Goal: Information Seeking & Learning: Learn about a topic

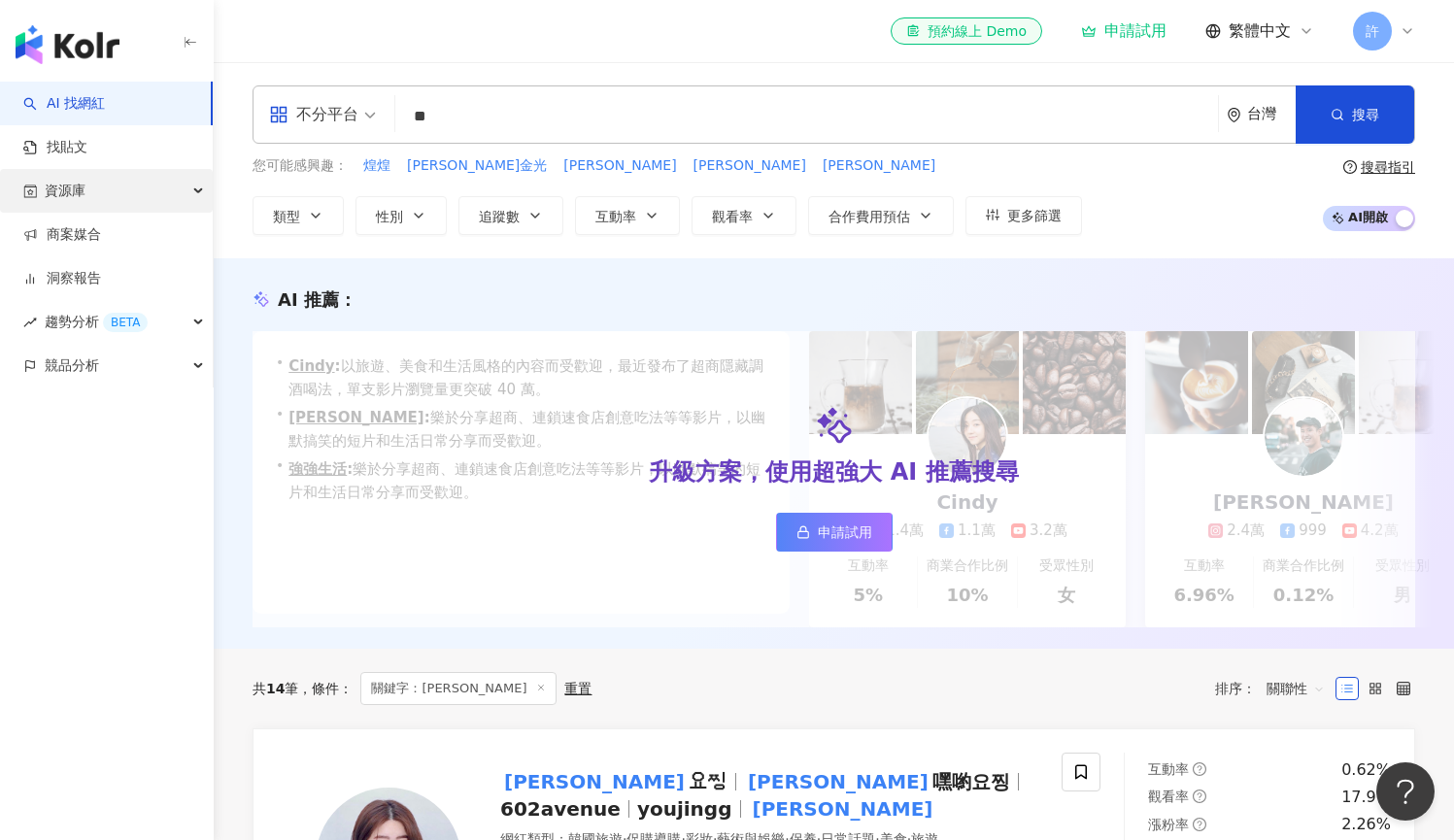
click at [59, 190] on span "資源庫" at bounding box center [66, 190] width 41 height 44
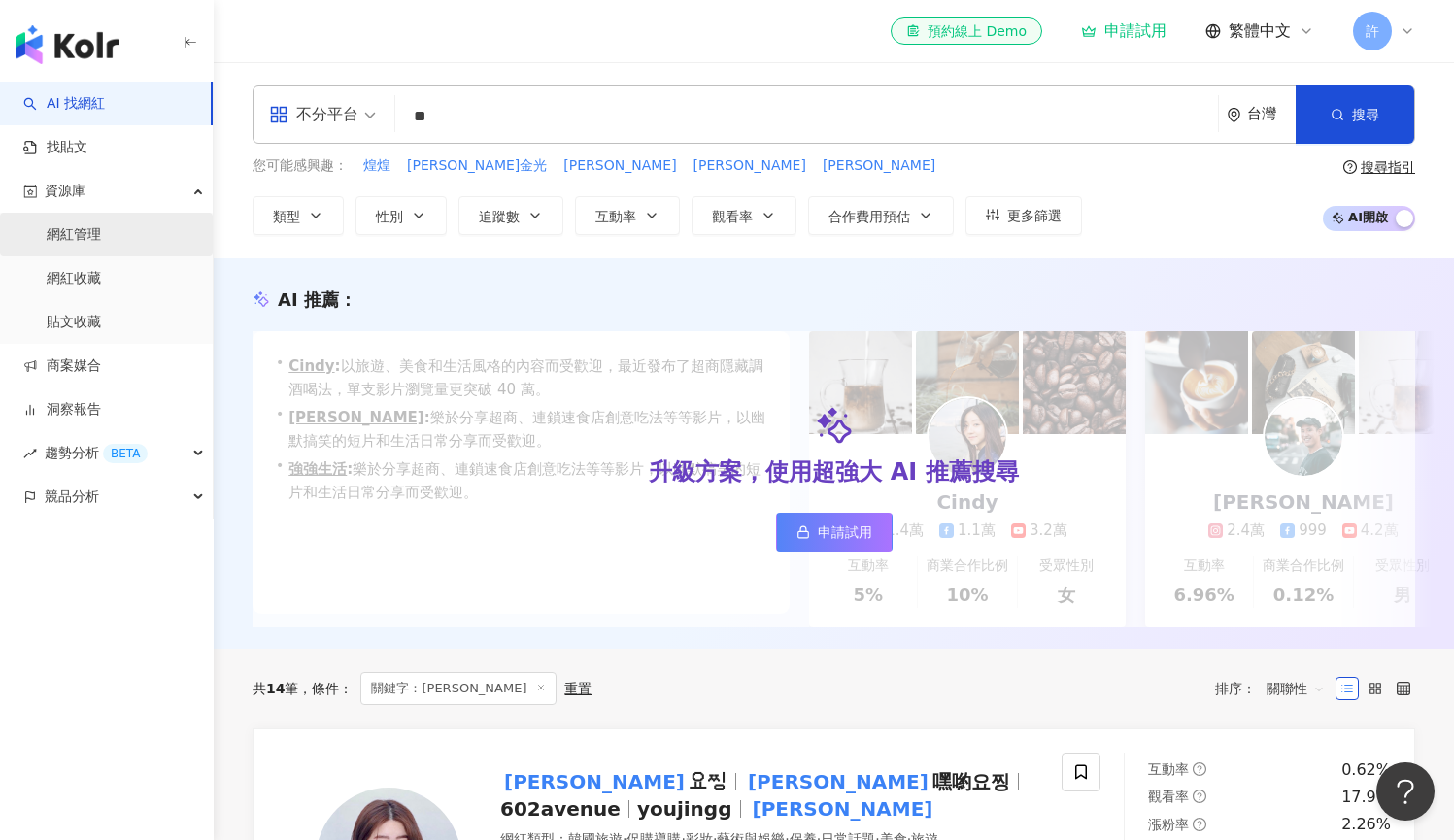
click at [101, 230] on link "網紅管理" at bounding box center [73, 236] width 54 height 20
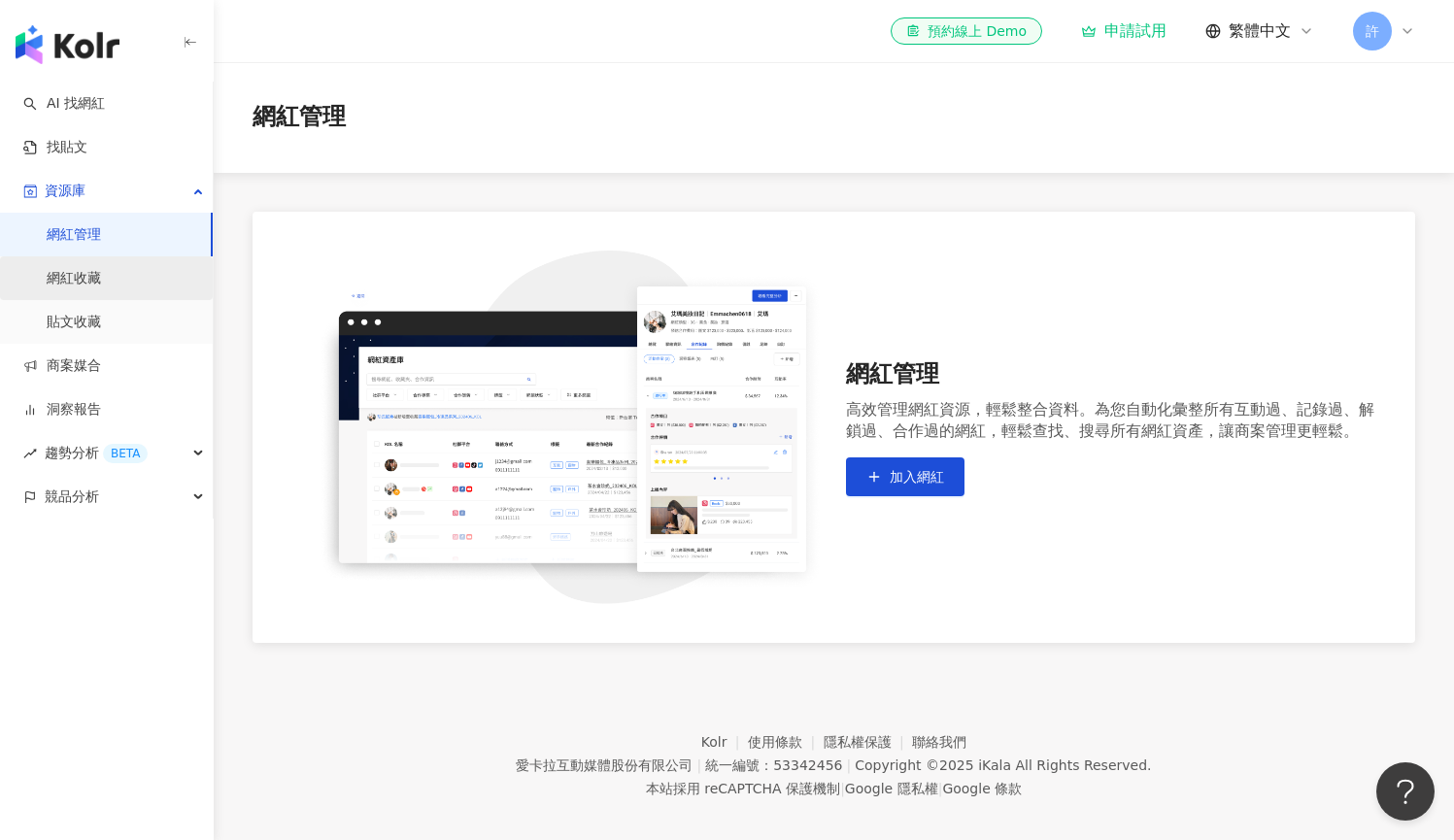
click at [101, 274] on link "網紅收藏" at bounding box center [73, 279] width 54 height 20
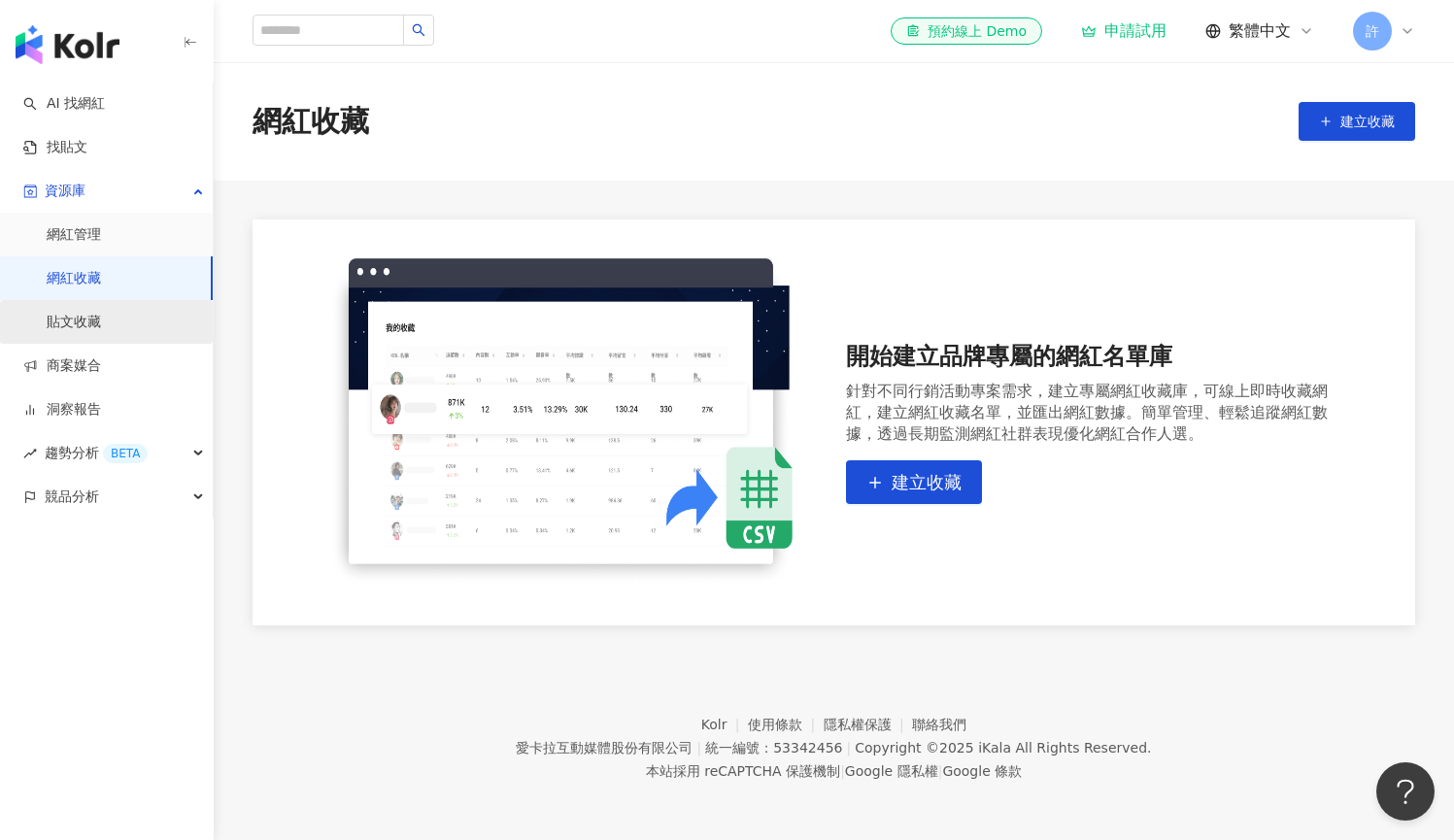
click at [72, 318] on link "貼文收藏" at bounding box center [73, 323] width 54 height 20
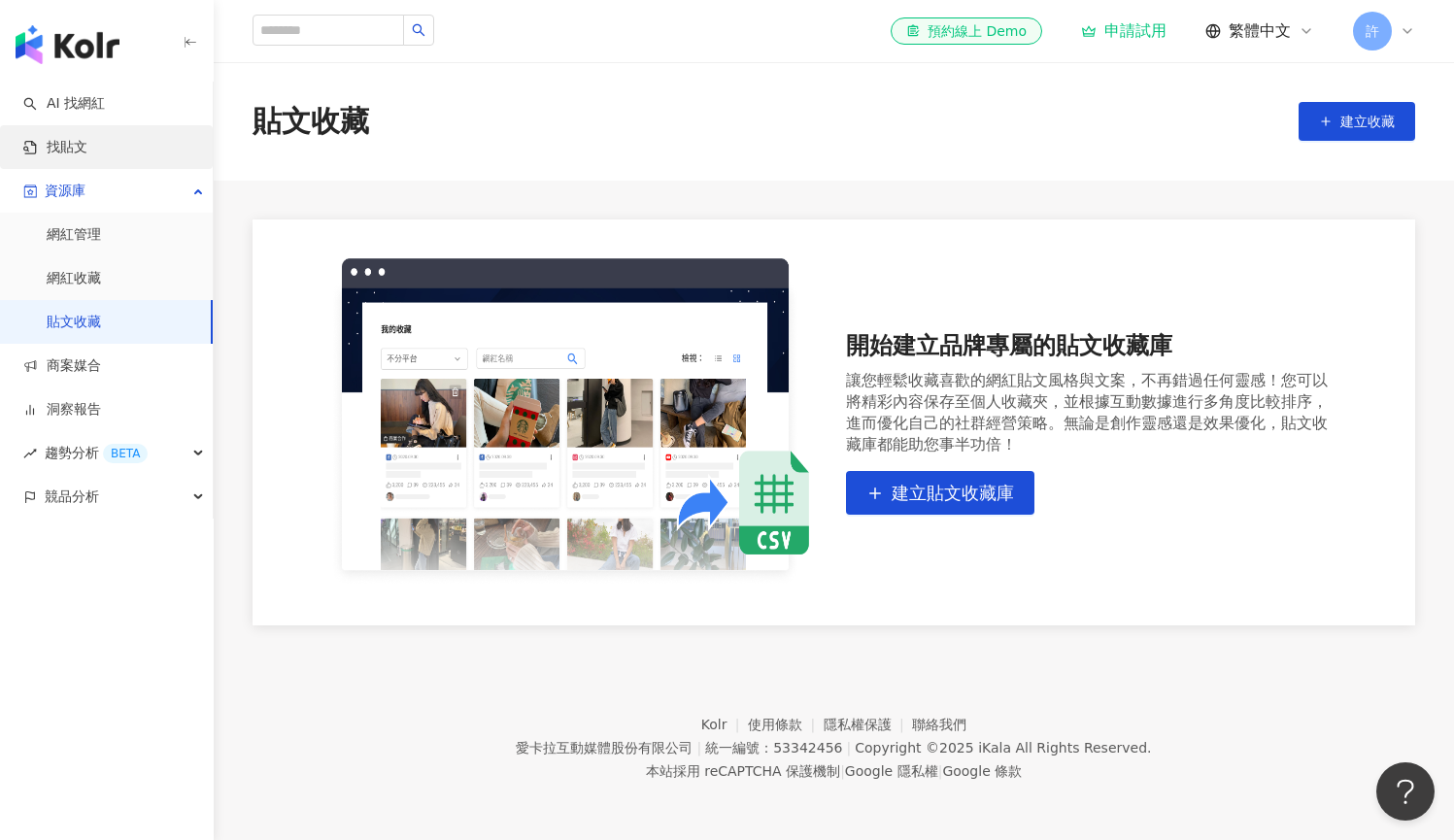
click at [87, 140] on link "找貼文" at bounding box center [55, 148] width 64 height 20
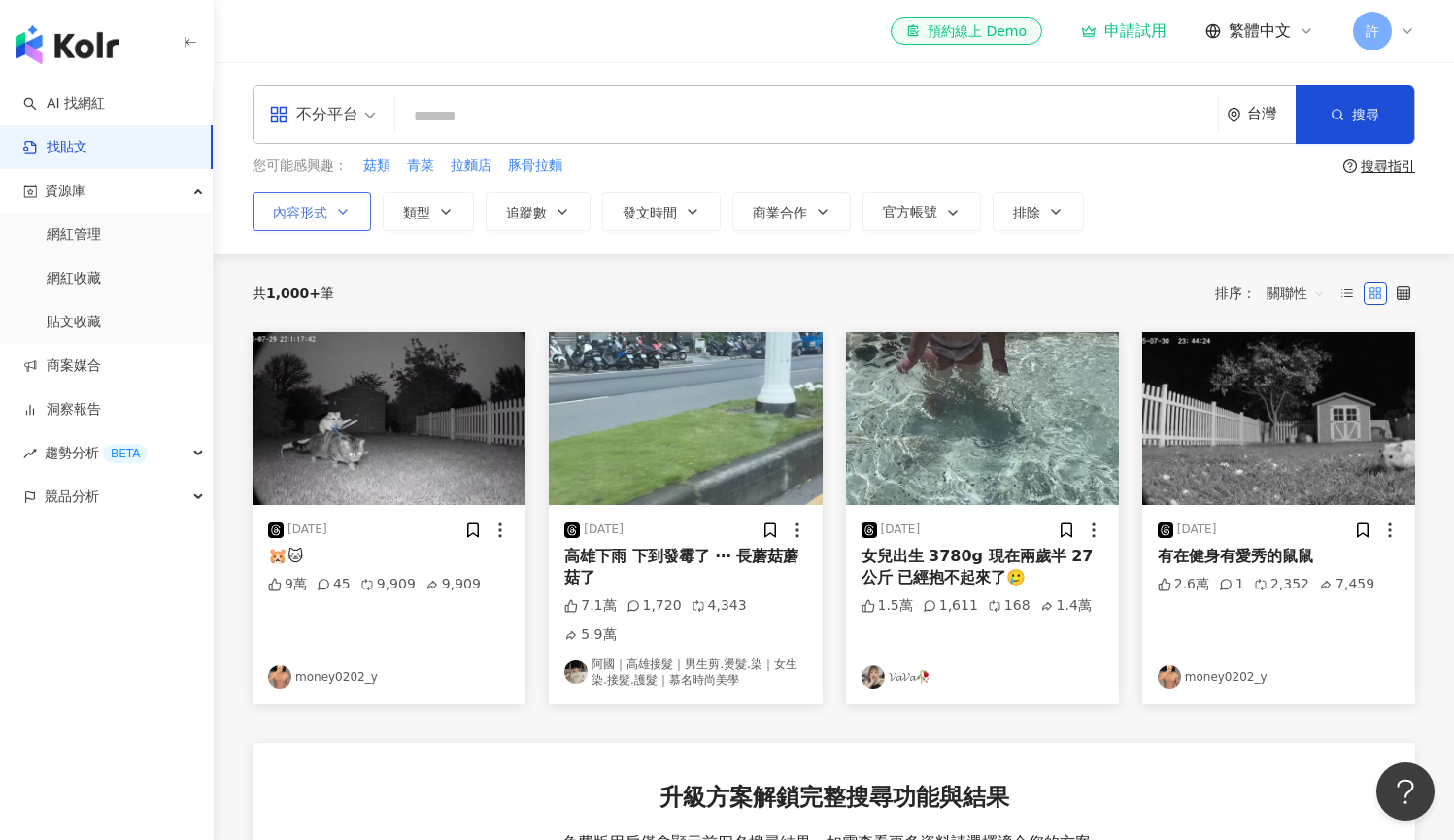
click at [352, 210] on button "內容形式" at bounding box center [311, 212] width 119 height 39
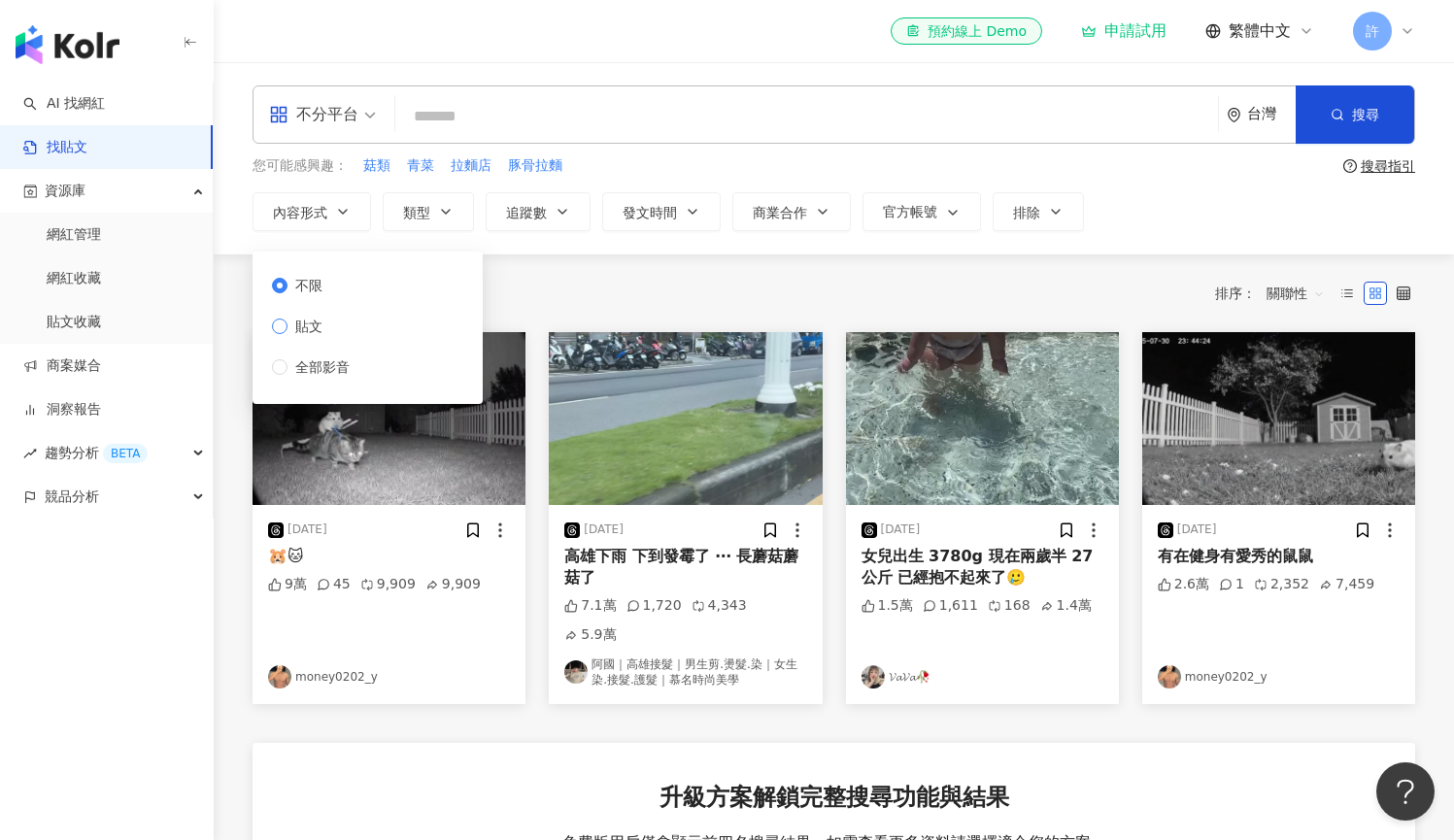
click at [322, 331] on span "貼文" at bounding box center [309, 327] width 43 height 22
click at [579, 288] on div "共 1,000+ 筆 排序： 關聯性" at bounding box center [834, 293] width 1162 height 31
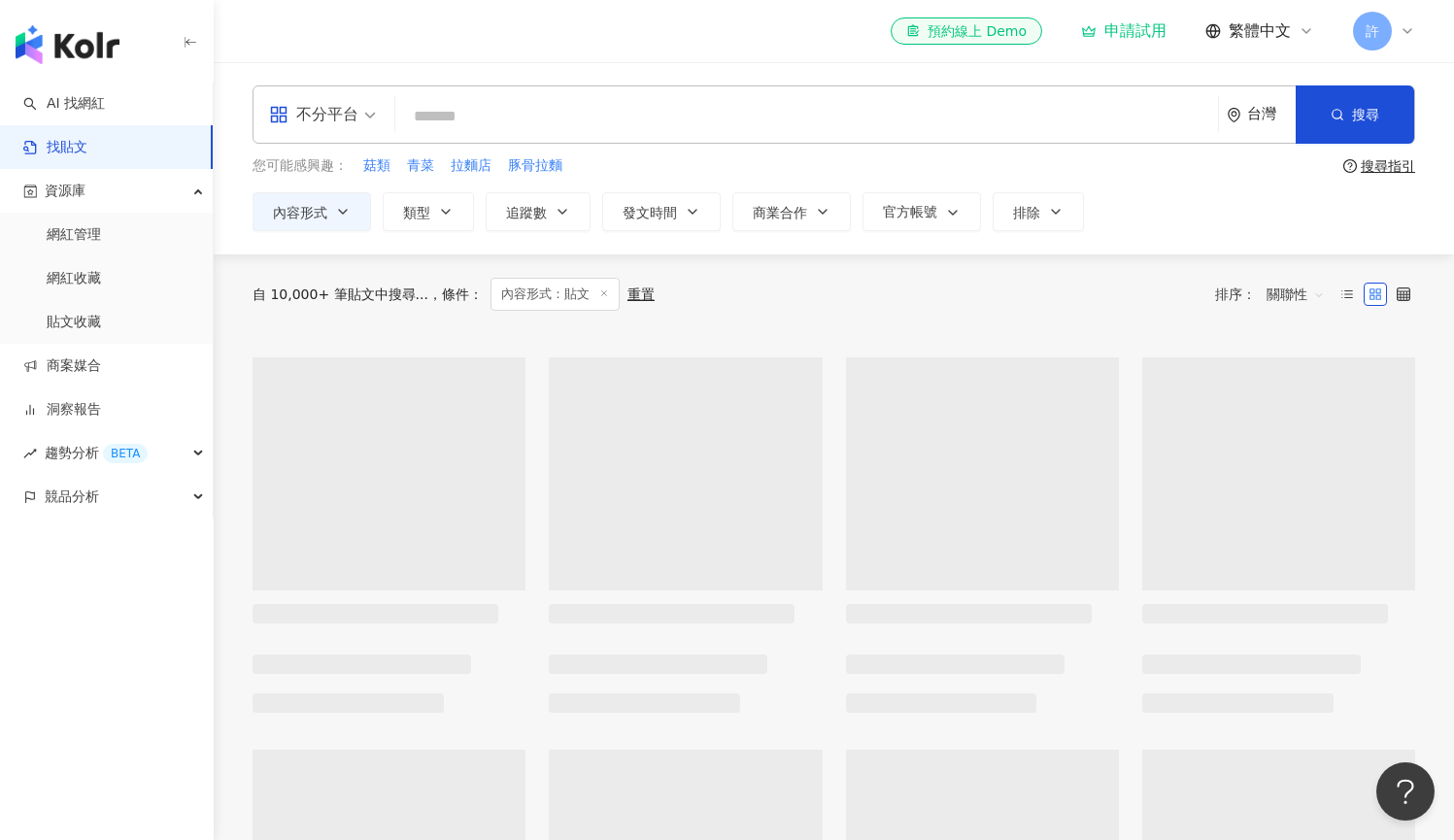
click at [324, 105] on div "不分平台" at bounding box center [313, 115] width 89 height 31
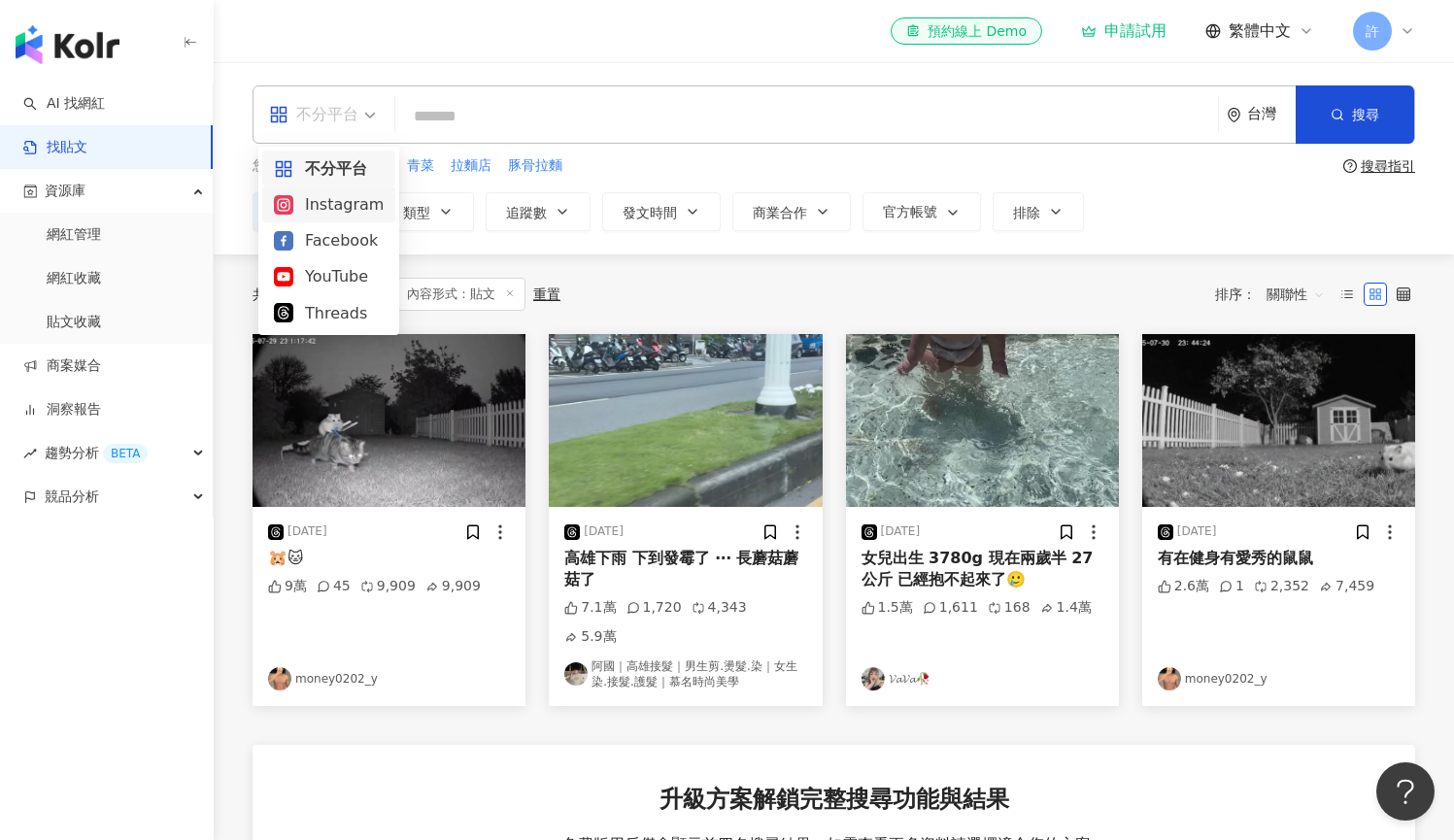
click at [334, 201] on div "Instagram" at bounding box center [329, 204] width 110 height 25
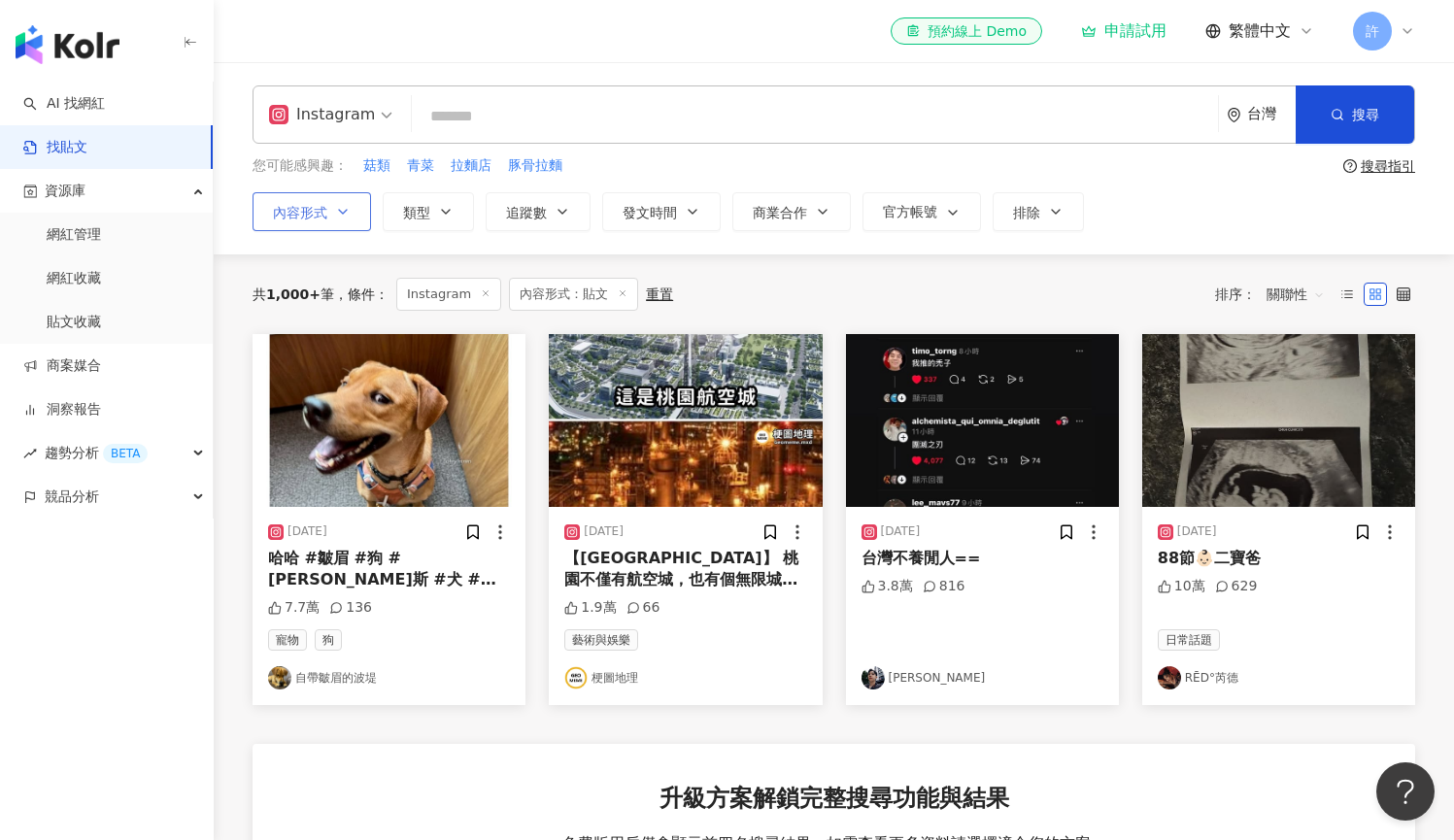
click at [350, 213] on icon "button" at bounding box center [343, 212] width 16 height 16
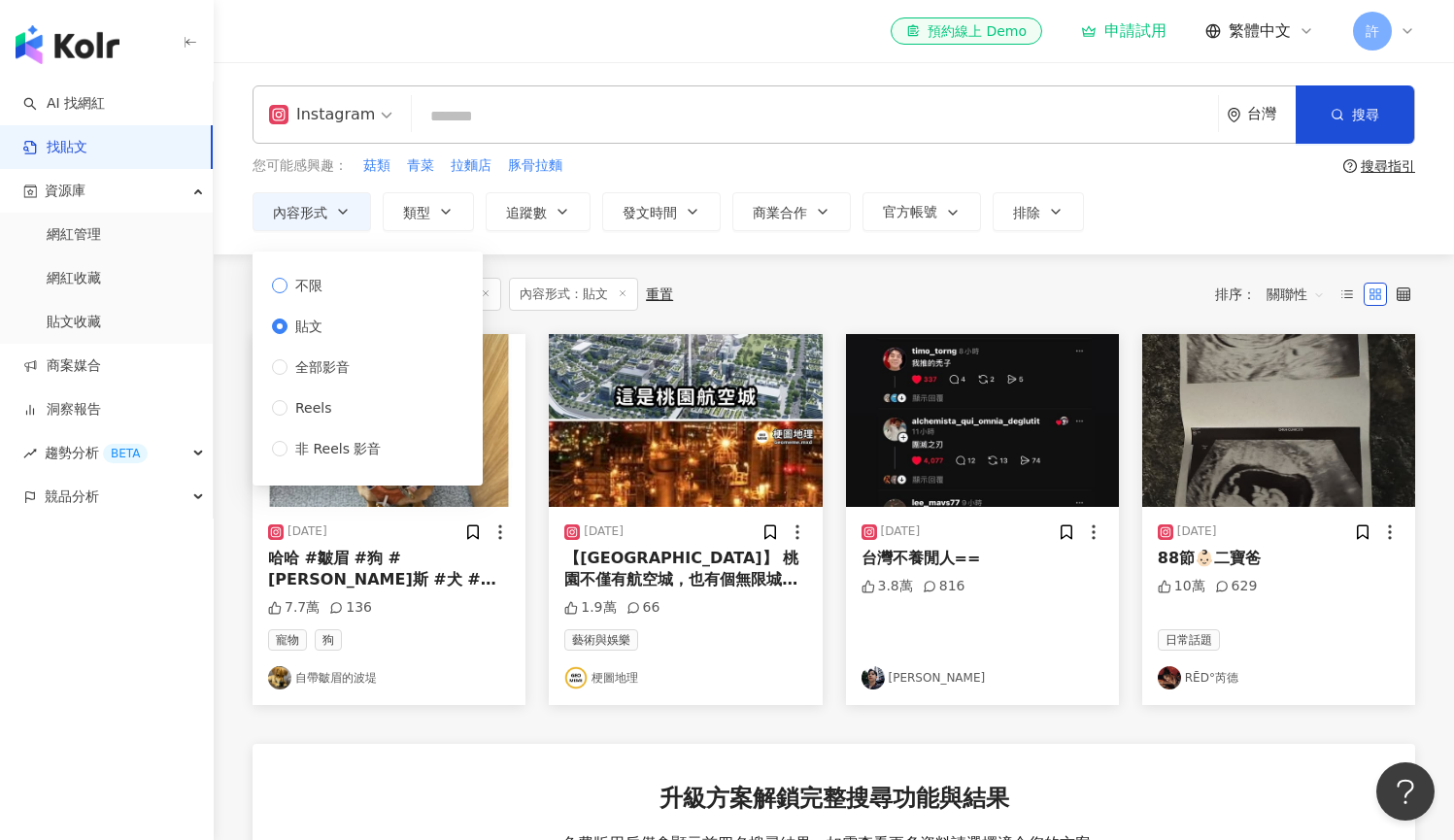
click at [336, 287] on label "不限" at bounding box center [330, 286] width 117 height 22
click at [893, 283] on div "共 1,000+ 筆 條件 ： Instagram 內容形式：貼文 重置 排序： 關聯性" at bounding box center [834, 294] width 1162 height 33
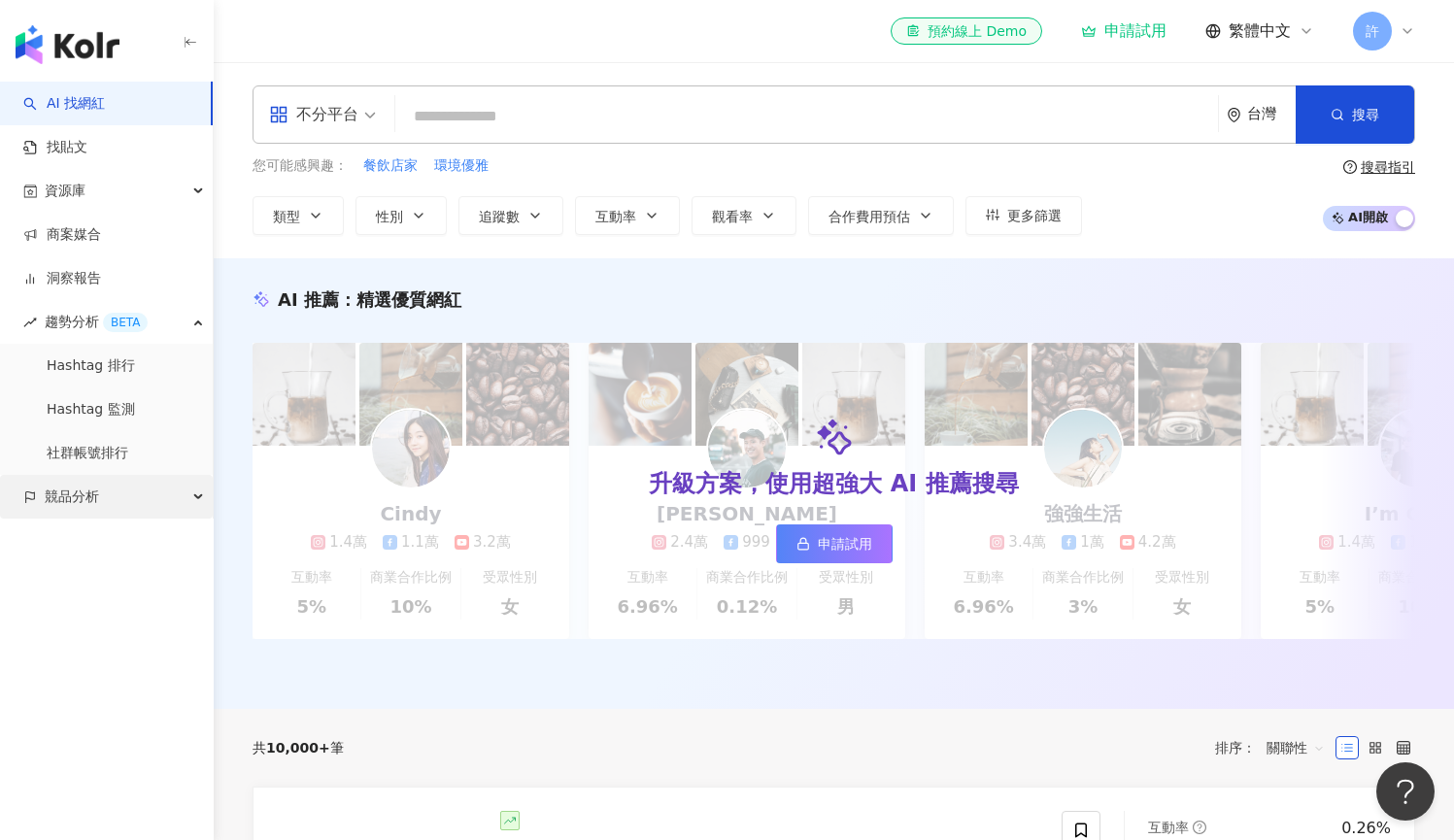
click at [170, 487] on div "競品分析" at bounding box center [106, 497] width 213 height 44
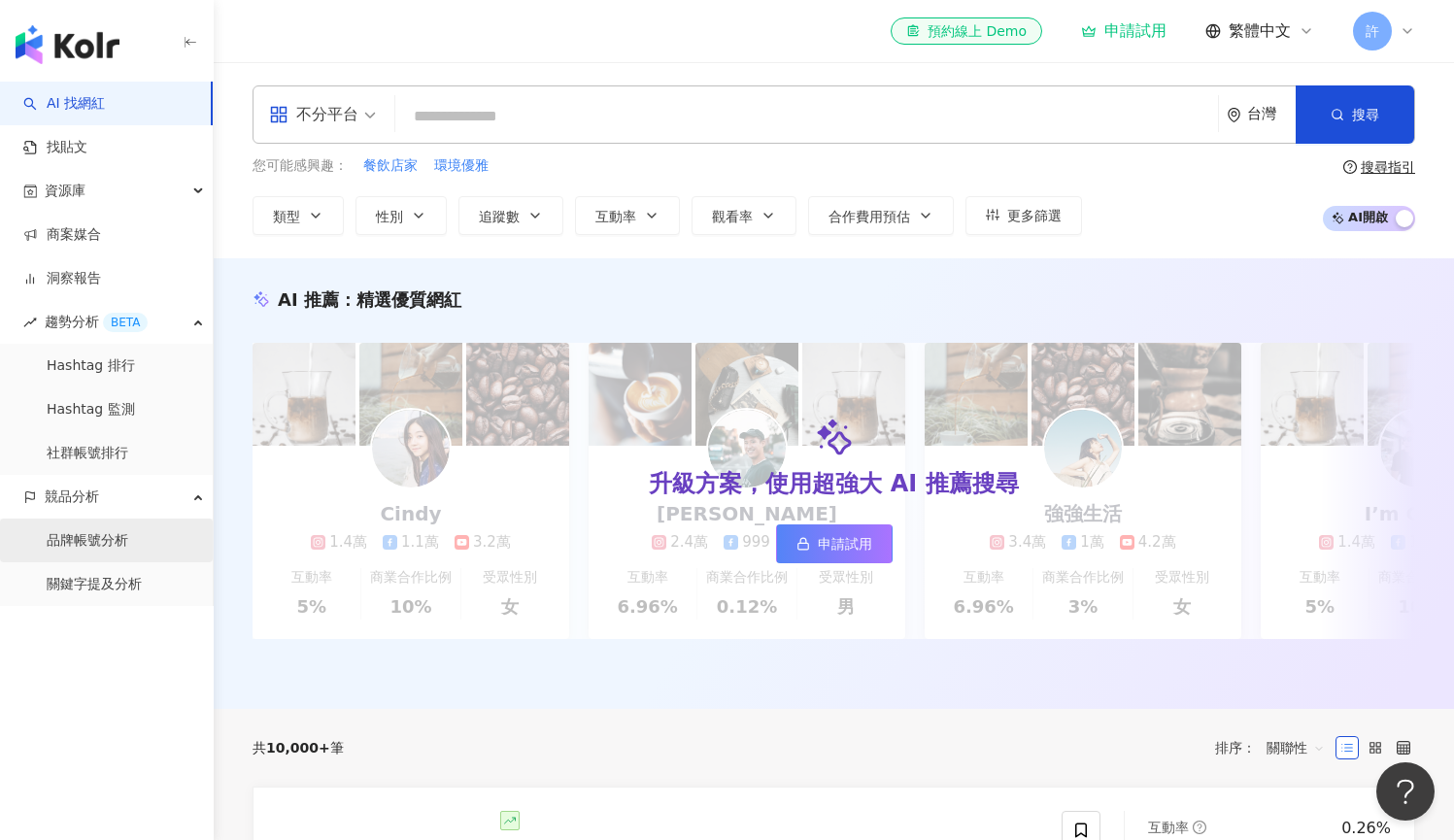
click at [109, 539] on link "品牌帳號分析" at bounding box center [86, 541] width 81 height 20
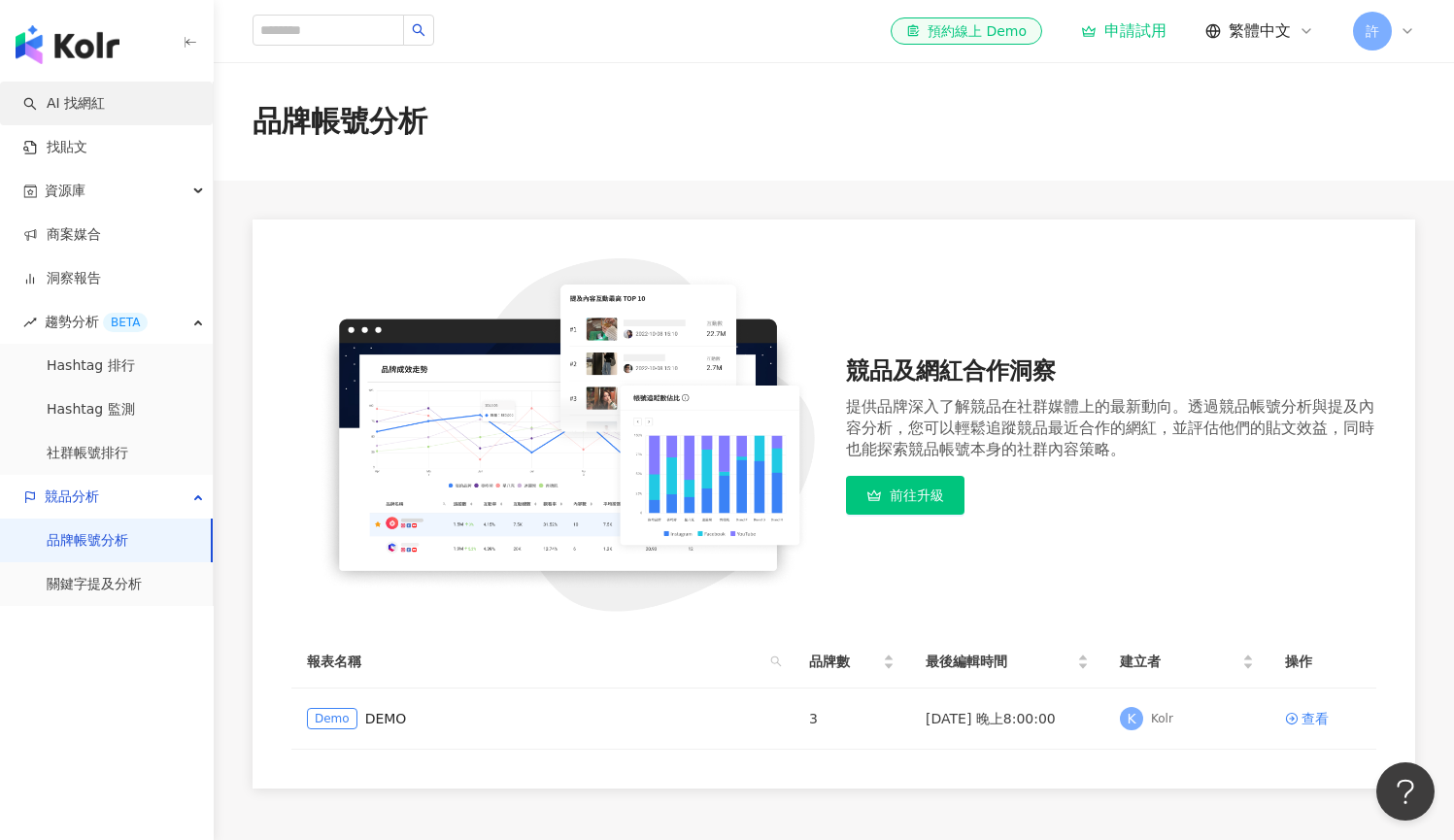
click at [79, 109] on link "AI 找網紅" at bounding box center [64, 104] width 81 height 20
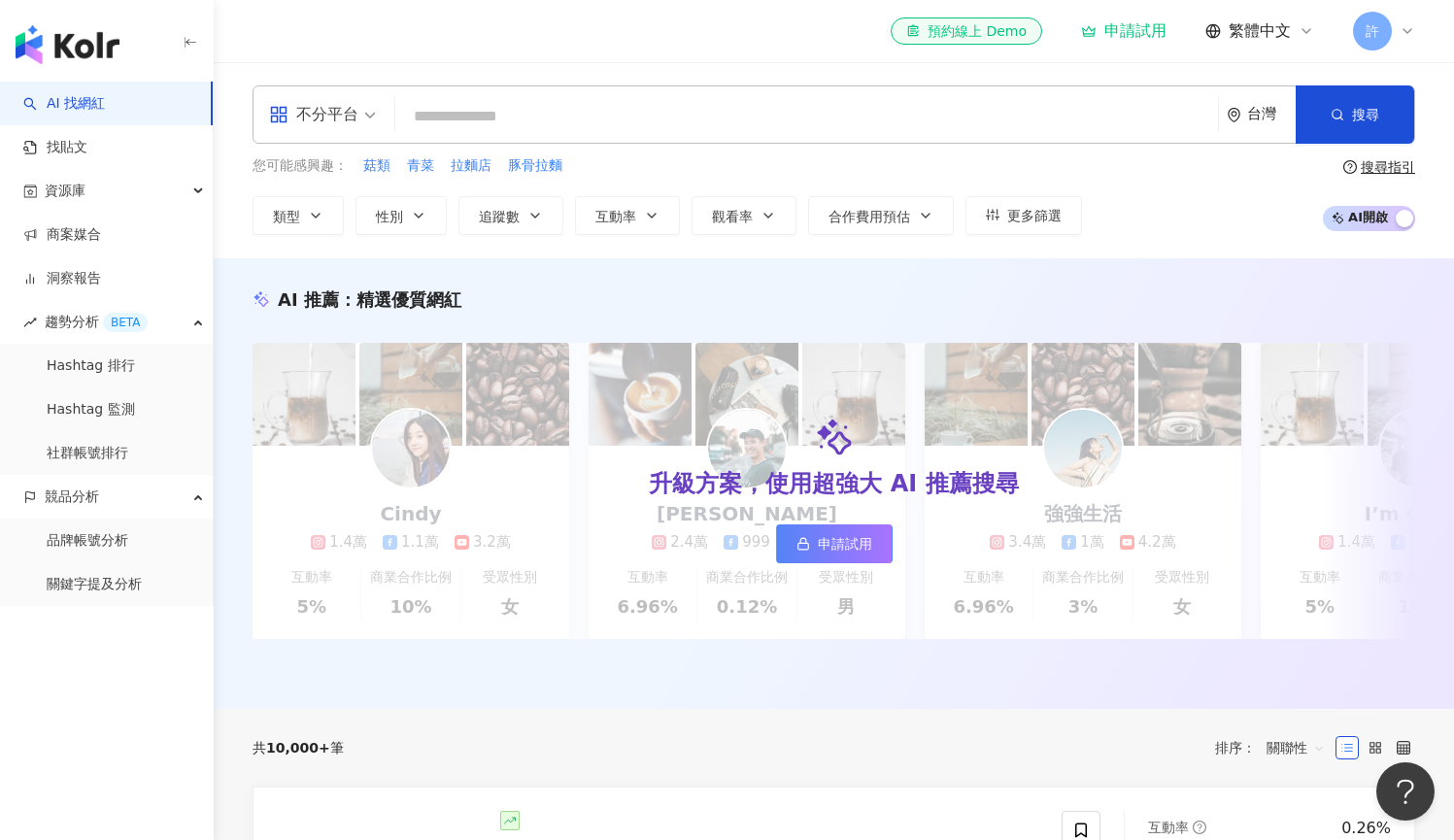
click at [896, 2] on div "el-icon-cs 預約線上 Demo 申請試用 繁體中文 許" at bounding box center [834, 30] width 1162 height 62
